Goal: Task Accomplishment & Management: Complete application form

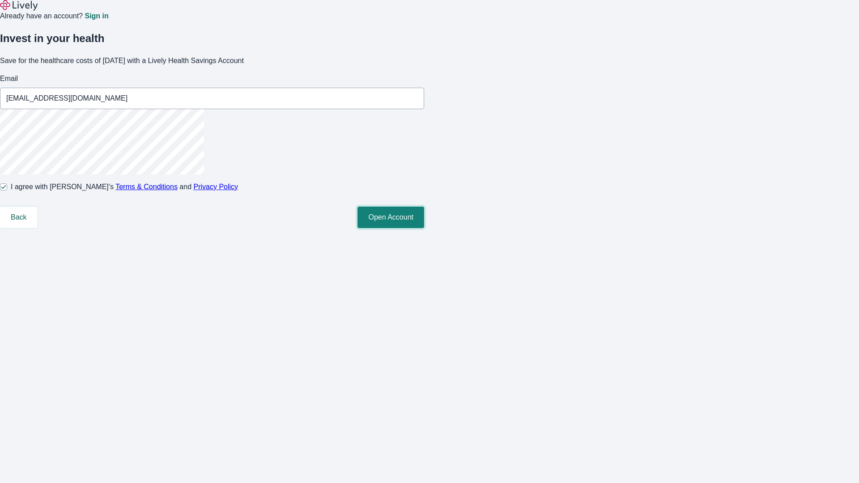
click at [424, 228] on button "Open Account" at bounding box center [390, 217] width 67 height 21
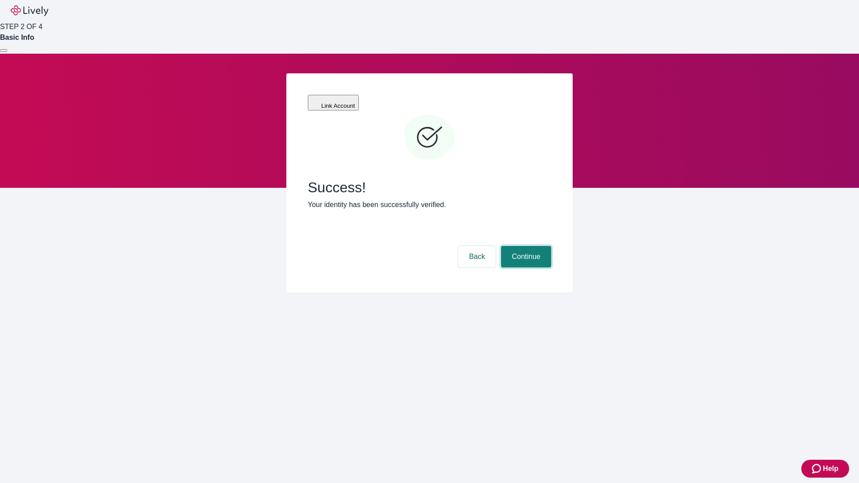
click at [525, 246] on button "Continue" at bounding box center [526, 256] width 50 height 21
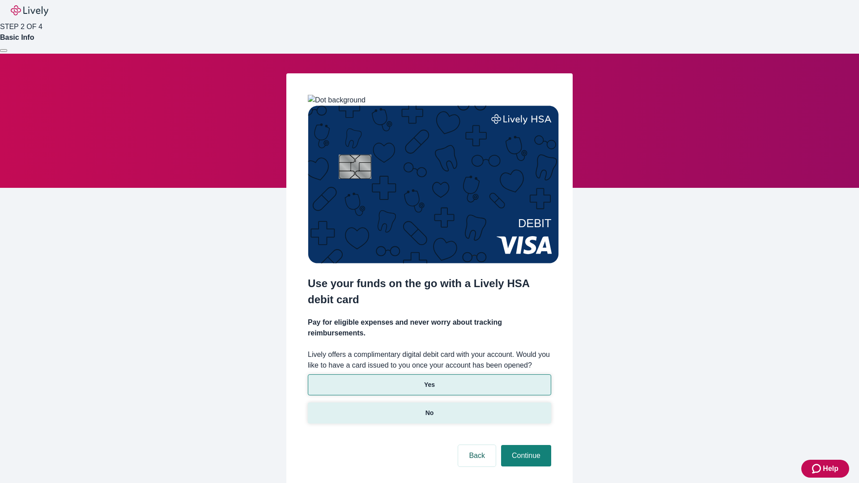
click at [429, 408] on p "No" at bounding box center [429, 412] width 8 height 9
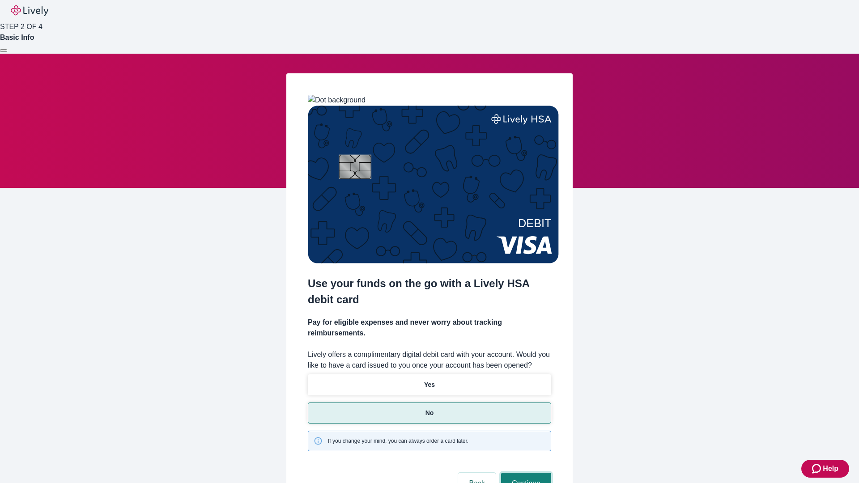
click at [525, 473] on button "Continue" at bounding box center [526, 483] width 50 height 21
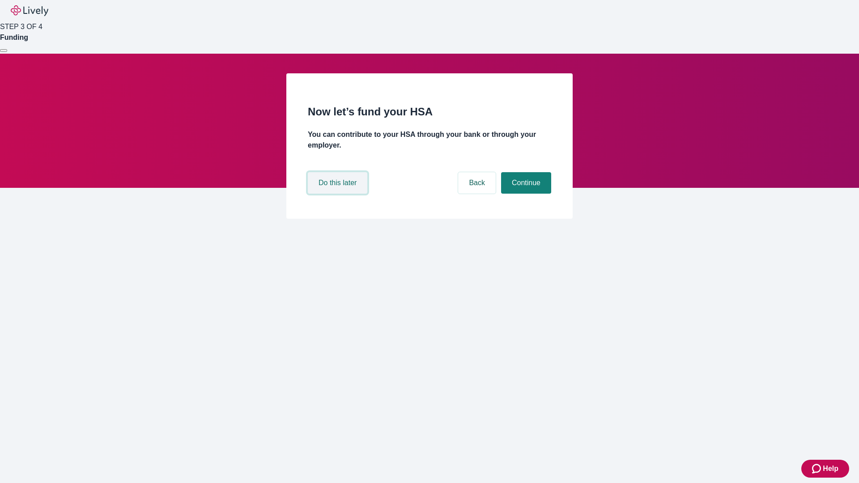
click at [339, 194] on button "Do this later" at bounding box center [337, 182] width 59 height 21
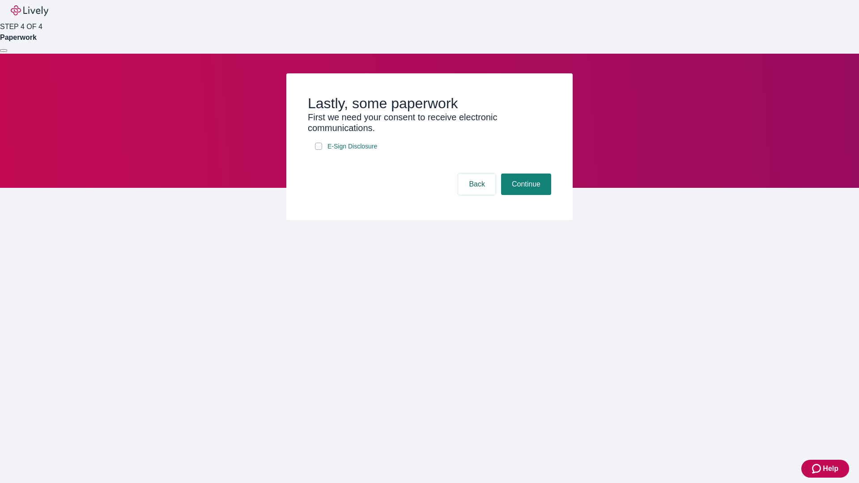
click at [318, 150] on input "E-Sign Disclosure" at bounding box center [318, 146] width 7 height 7
checkbox input "true"
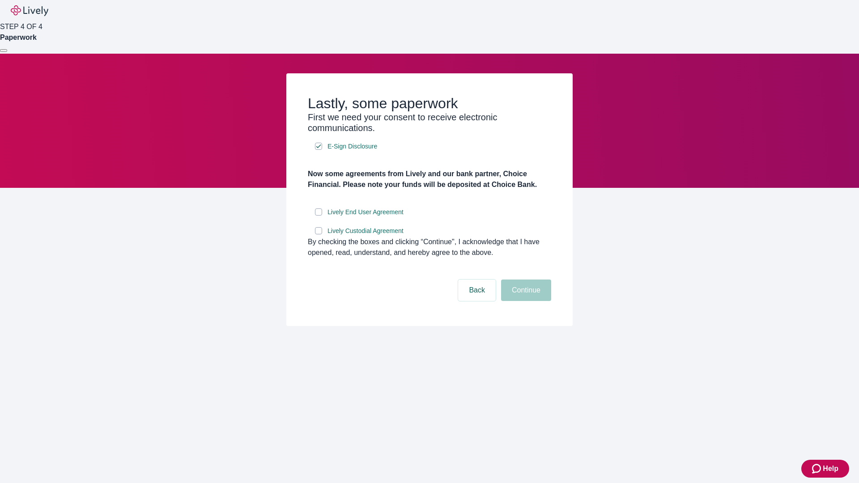
click at [318, 216] on input "Lively End User Agreement" at bounding box center [318, 211] width 7 height 7
checkbox input "true"
click at [318, 234] on input "Lively Custodial Agreement" at bounding box center [318, 230] width 7 height 7
checkbox input "true"
click at [525, 301] on button "Continue" at bounding box center [526, 290] width 50 height 21
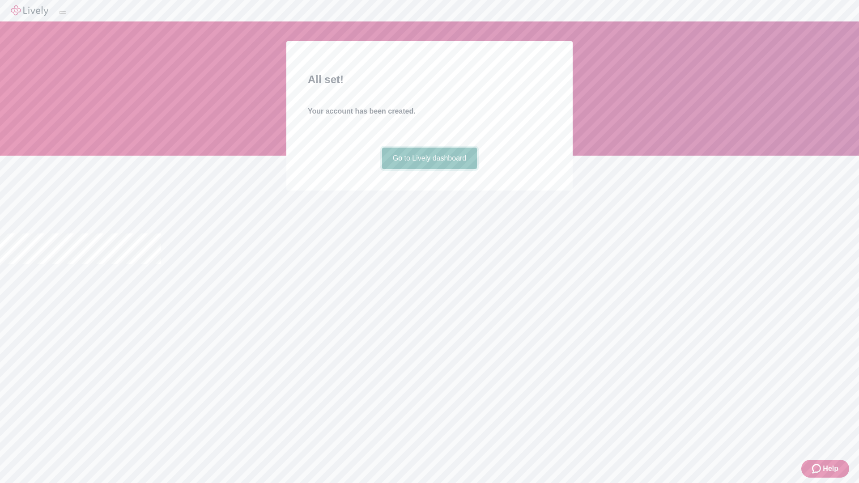
click at [429, 169] on link "Go to Lively dashboard" at bounding box center [429, 158] width 95 height 21
